Goal: Information Seeking & Learning: Check status

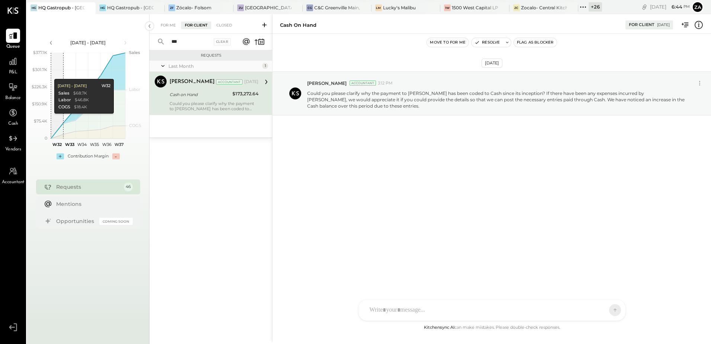
click at [195, 95] on div "Cash on Hand" at bounding box center [200, 94] width 61 height 7
click at [116, 9] on div "HQ Gastropub - [GEOGRAPHIC_DATA]" at bounding box center [130, 7] width 46 height 6
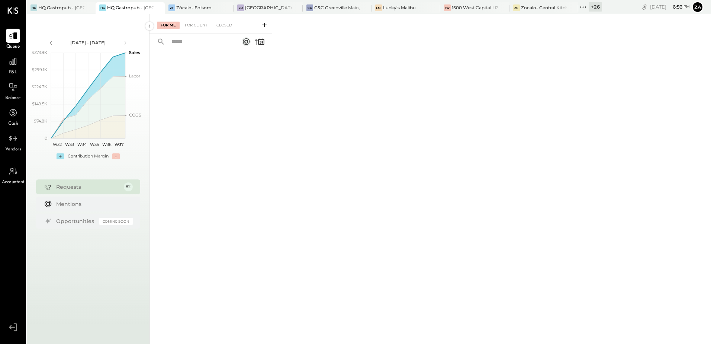
drag, startPoint x: 584, startPoint y: 8, endPoint x: 592, endPoint y: 22, distance: 15.8
click at [584, 8] on icon at bounding box center [584, 7] width 10 height 10
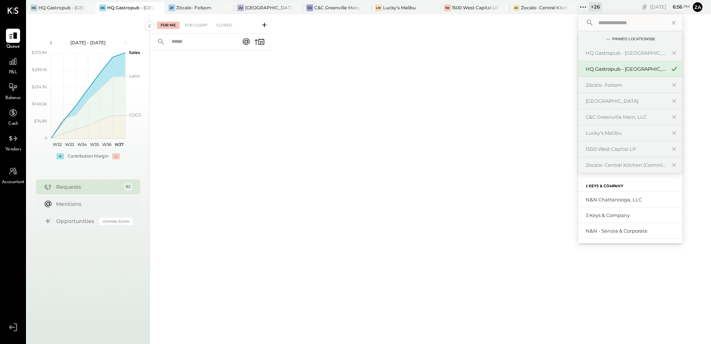
click at [388, 122] on div "For Me For Client Closed" at bounding box center [431, 177] width 562 height 327
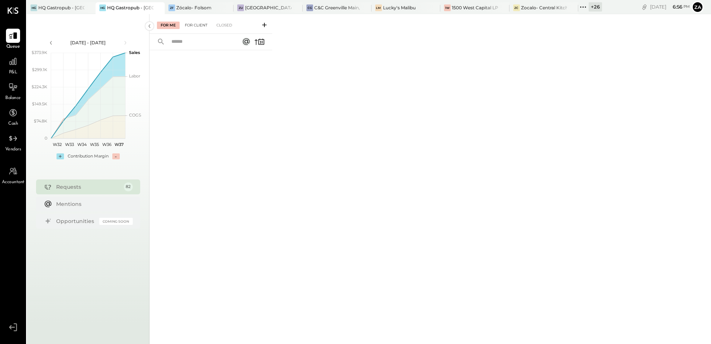
click at [193, 28] on div "For Client" at bounding box center [196, 25] width 30 height 7
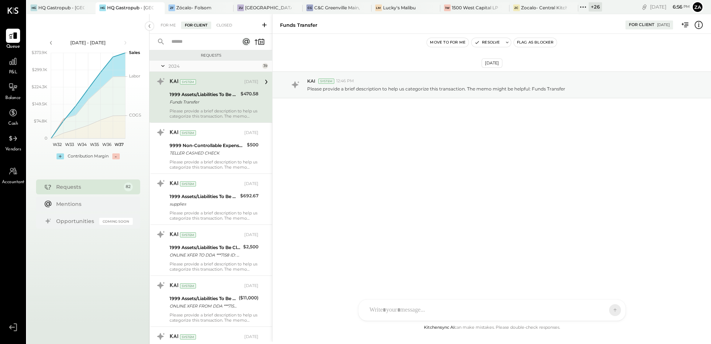
scroll to position [223, 0]
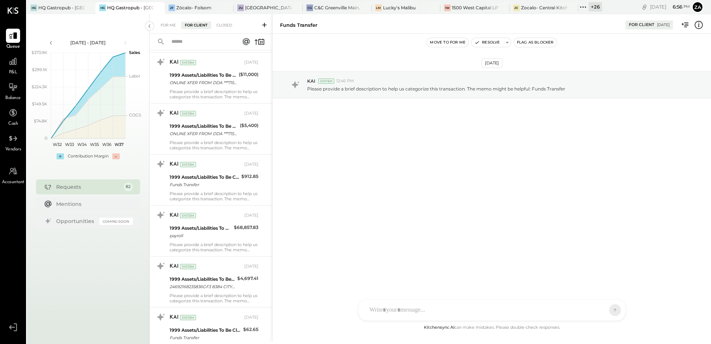
click at [190, 40] on input "text" at bounding box center [200, 42] width 67 height 12
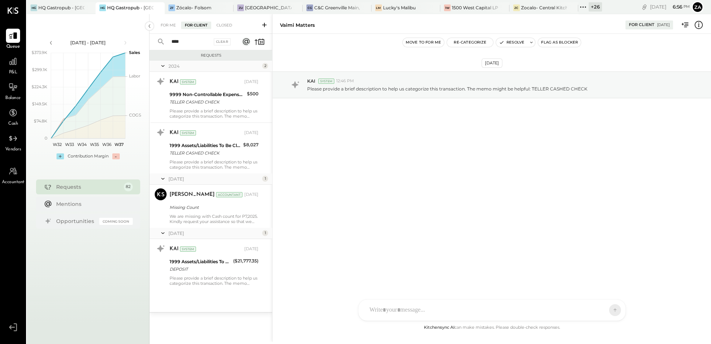
type input "****"
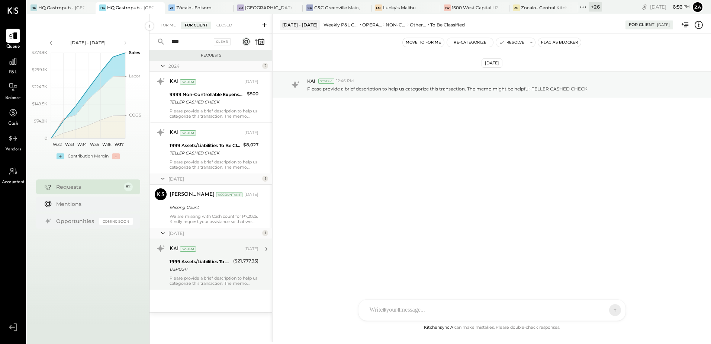
click at [198, 273] on div "KAI System [DATE] 1999 Assets/Liabilities To Be Classified DEPOSIT ($21,777.35)…" at bounding box center [214, 264] width 89 height 43
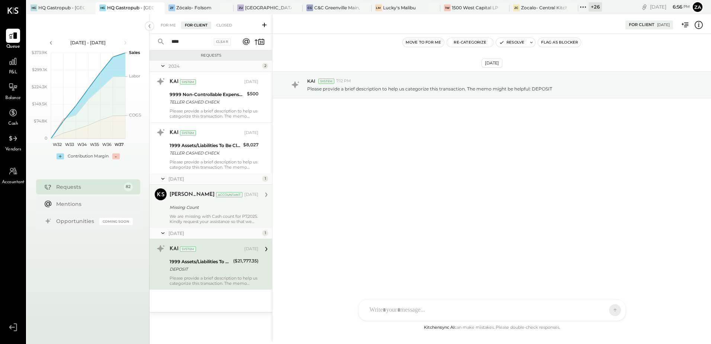
click at [198, 217] on div "We are missing with Cash count for P7,2025. Kindly request your assistance so t…" at bounding box center [214, 219] width 89 height 10
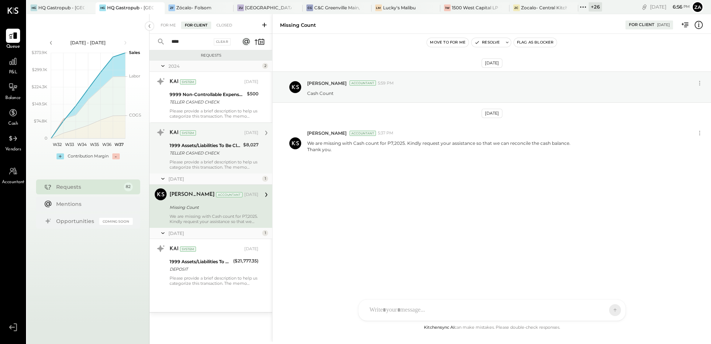
click at [200, 164] on div "Please provide a brief description to help us categorize this transaction. The …" at bounding box center [214, 164] width 89 height 10
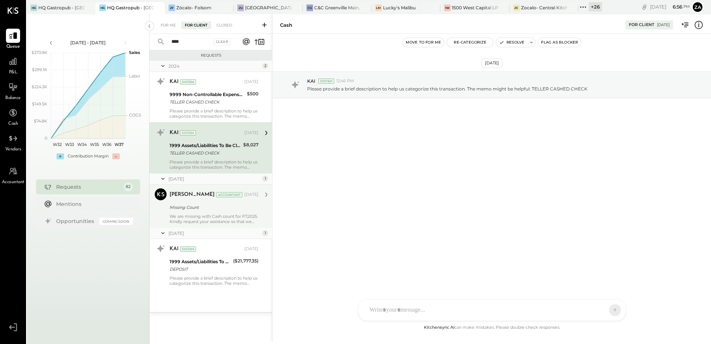
click at [200, 212] on div "[PERSON_NAME] Accountant [DATE] Missing Count We are missing with Cash count fo…" at bounding box center [214, 206] width 89 height 36
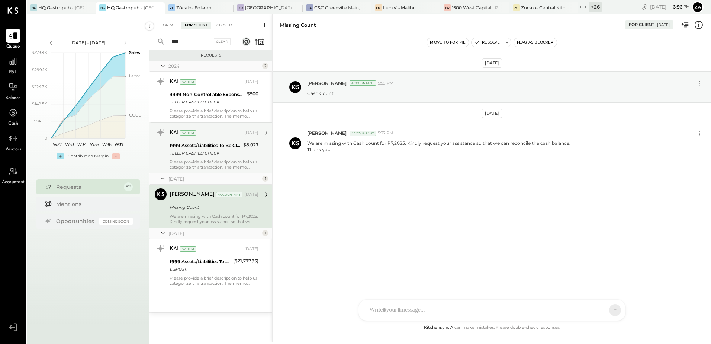
click at [212, 171] on div "KAI System [DATE] 1999 Assets/Liabilities To Be Classified TELLER CASHED CHECK …" at bounding box center [211, 147] width 123 height 51
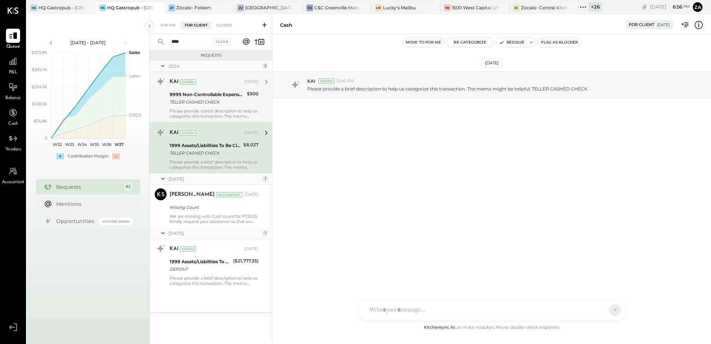
click at [213, 103] on div "TELLER CASHED CHECK" at bounding box center [207, 101] width 75 height 7
